Goal: Information Seeking & Learning: Learn about a topic

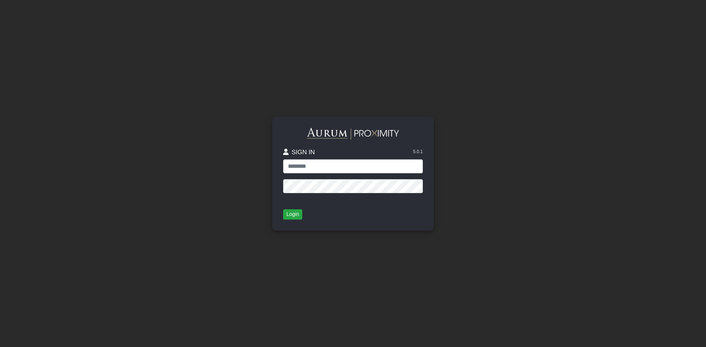
type input "**********"
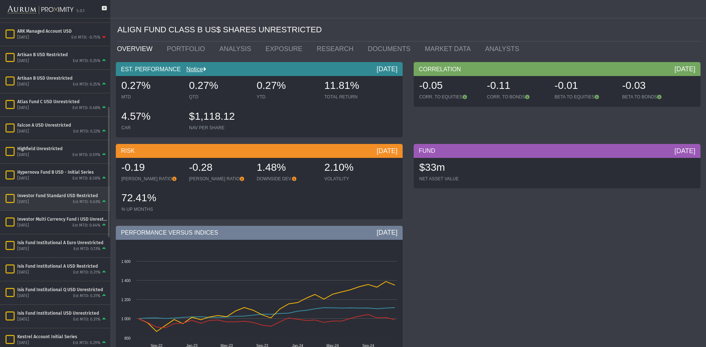
scroll to position [257, 0]
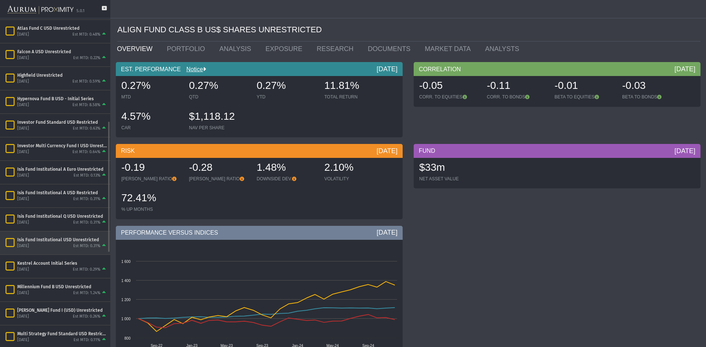
click at [58, 244] on div "[DATE] Est MTD: 0.31%" at bounding box center [62, 246] width 90 height 7
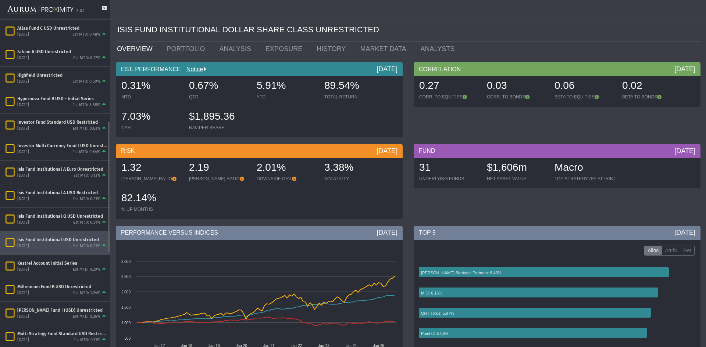
click at [47, 239] on div "Isis Fund Institutional USD Unrestricted" at bounding box center [62, 240] width 90 height 6
drag, startPoint x: 188, startPoint y: 51, endPoint x: 233, endPoint y: 65, distance: 47.7
click at [188, 51] on link "PORTFOLIO" at bounding box center [187, 49] width 53 height 15
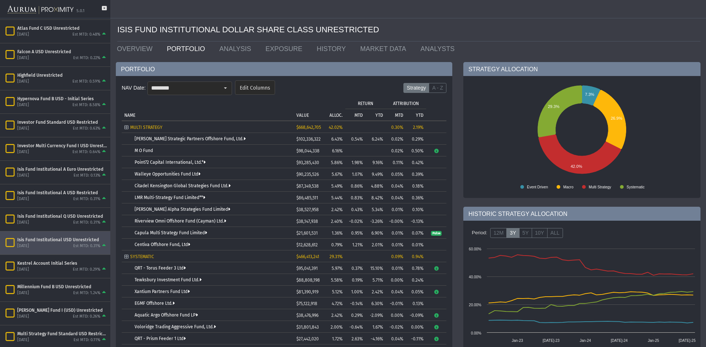
scroll to position [74, 0]
